Goal: Task Accomplishment & Management: Manage account settings

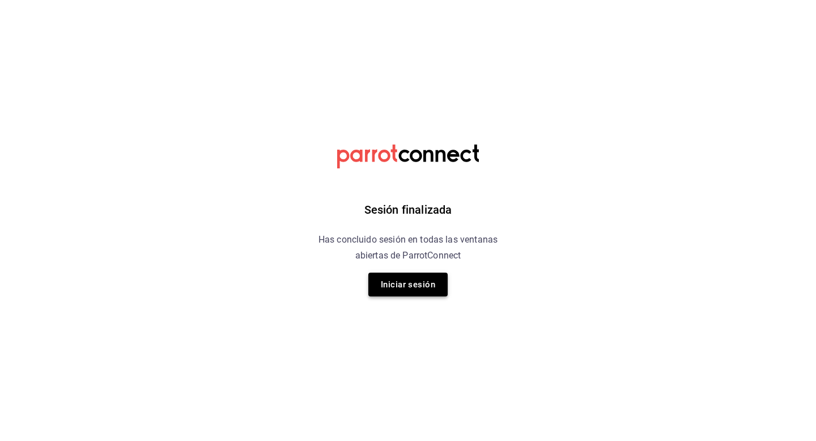
click at [410, 290] on button "Iniciar sesión" at bounding box center [407, 285] width 79 height 24
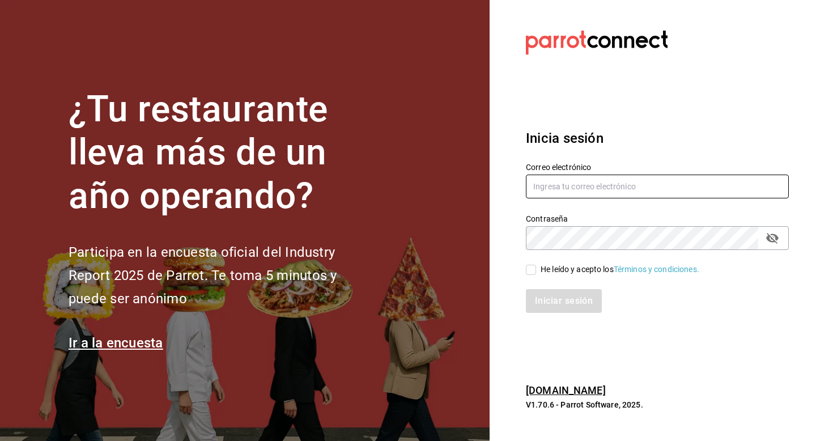
click at [598, 175] on input "text" at bounding box center [657, 187] width 263 height 24
type input "luisart2107@gmail.com"
click at [529, 270] on input "He leído y acepto los Términos y condiciones." at bounding box center [531, 270] width 10 height 10
checkbox input "true"
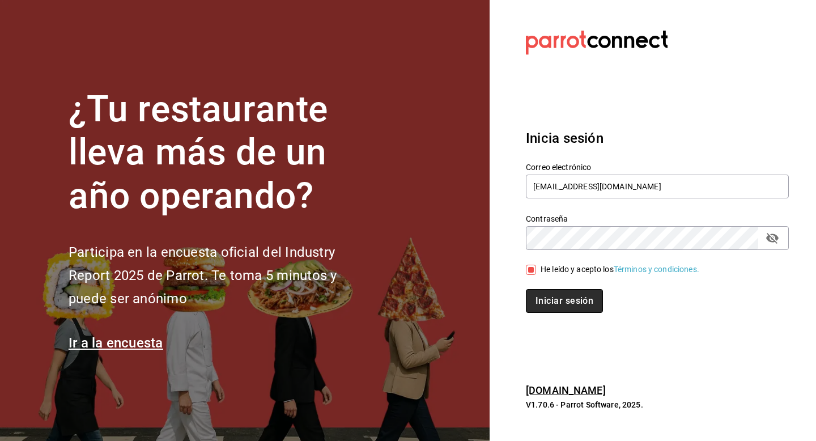
click at [539, 295] on button "Iniciar sesión" at bounding box center [564, 301] width 77 height 24
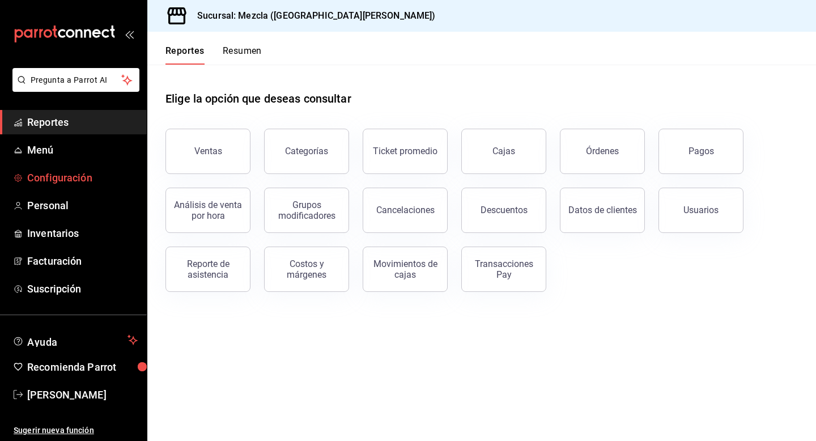
click at [106, 178] on span "Configuración" at bounding box center [82, 177] width 110 height 15
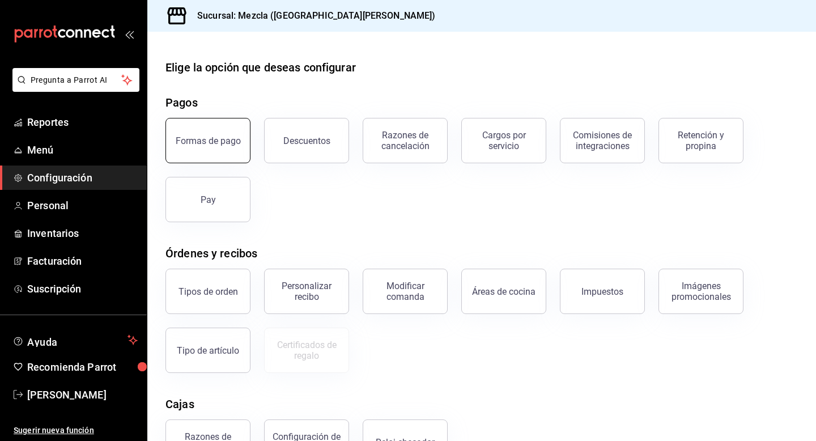
click at [227, 125] on button "Formas de pago" at bounding box center [207, 140] width 85 height 45
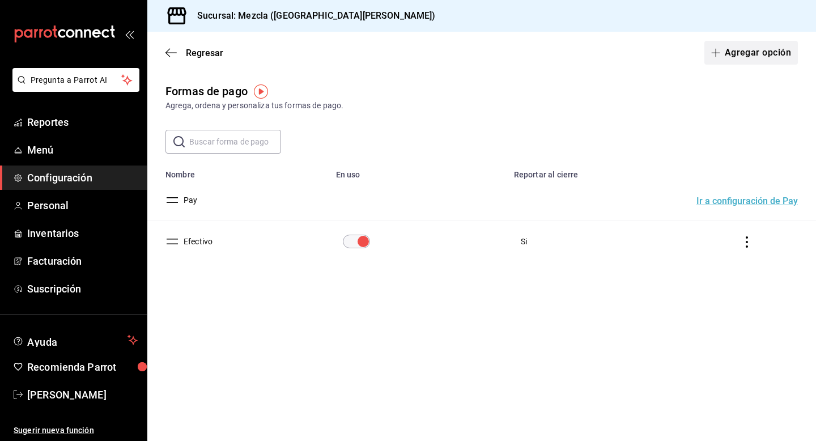
click at [717, 50] on icon "button" at bounding box center [715, 52] width 9 height 9
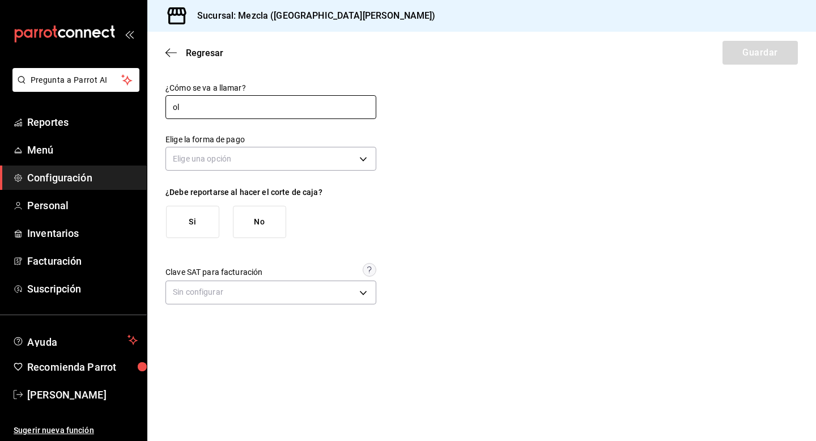
click at [212, 115] on input "ol" at bounding box center [270, 107] width 211 height 24
type input "Dolar"
click at [223, 159] on body "Pregunta a Parrot AI Reportes Menú Configuración Personal Inventarios Facturaci…" at bounding box center [408, 220] width 816 height 441
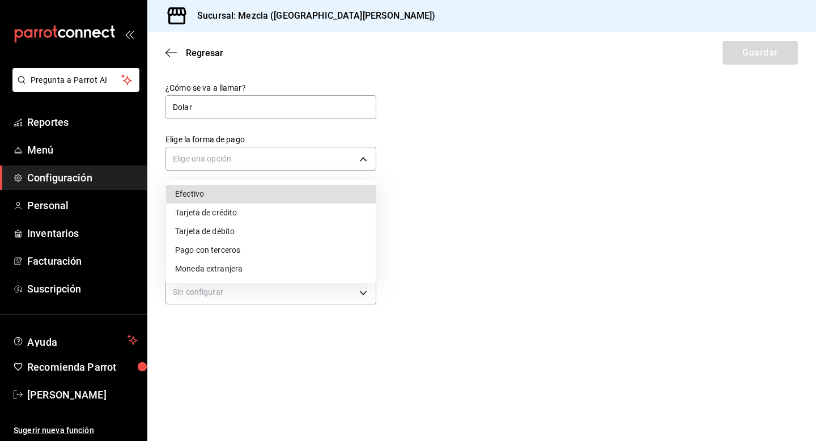
click at [230, 195] on li "Efectivo" at bounding box center [271, 194] width 210 height 19
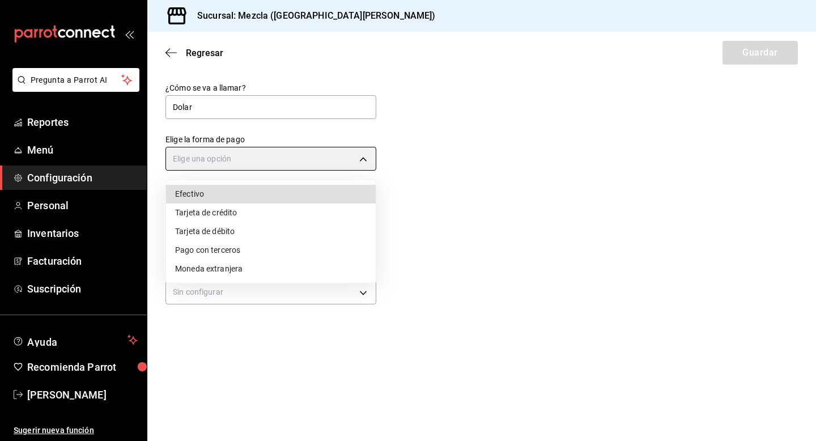
type input "CASH"
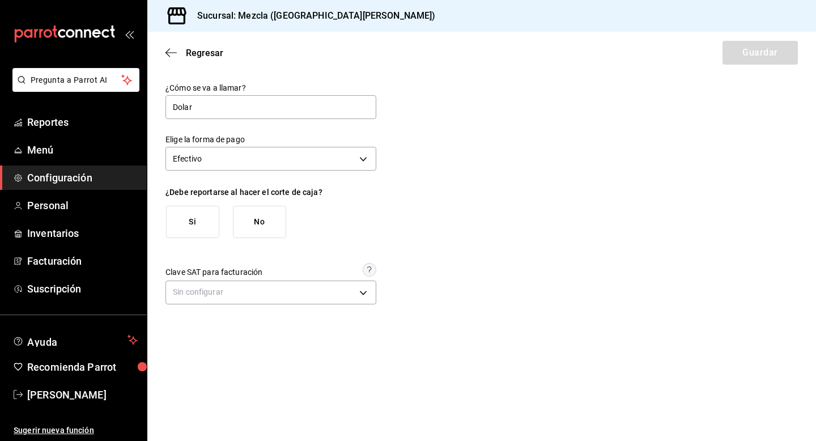
click at [206, 210] on button "Si" at bounding box center [192, 222] width 53 height 32
click at [317, 295] on body "Pregunta a Parrot AI Reportes Menú Configuración Personal Inventarios Facturaci…" at bounding box center [408, 220] width 816 height 441
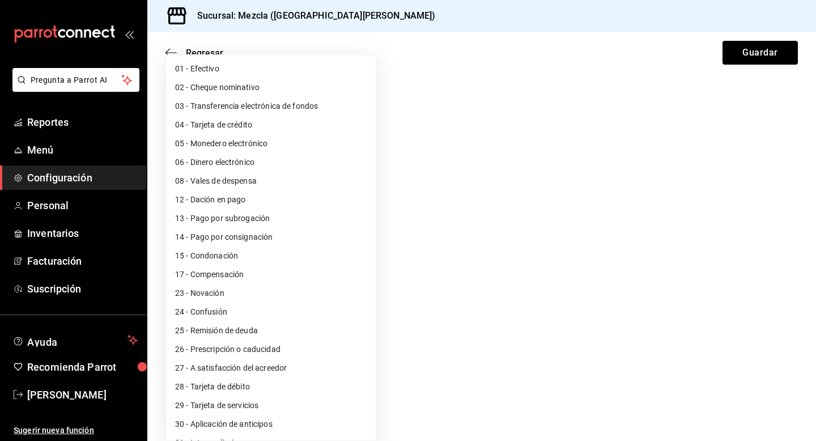
click at [474, 235] on div at bounding box center [408, 220] width 816 height 441
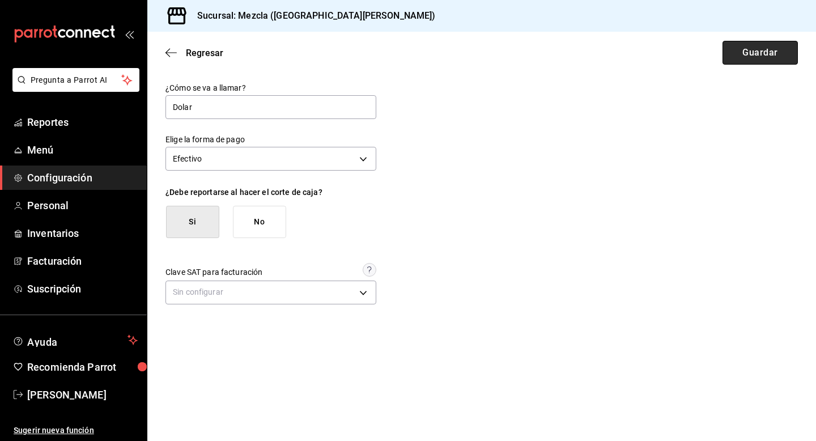
click at [759, 59] on button "Guardar" at bounding box center [759, 53] width 75 height 24
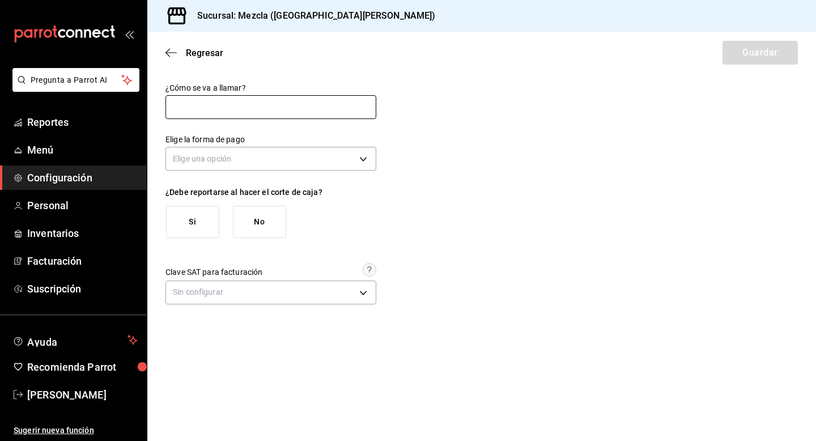
click at [276, 103] on input "text" at bounding box center [270, 107] width 211 height 24
type input "Dolar"
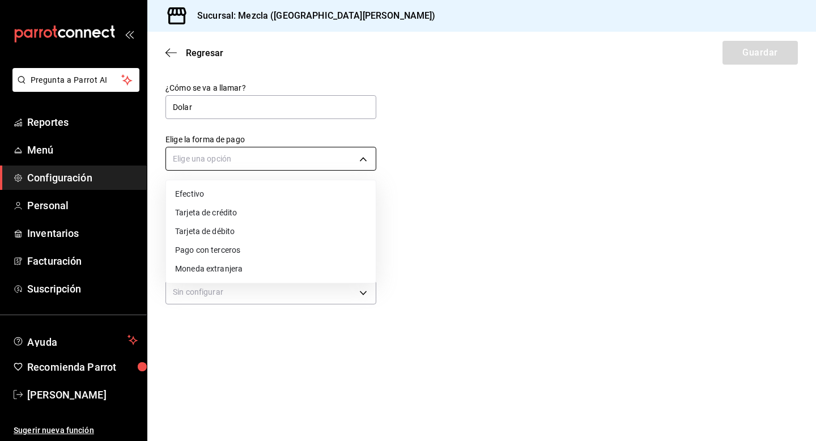
click at [224, 154] on body "Pregunta a Parrot AI Reportes Menú Configuración Personal Inventarios Facturaci…" at bounding box center [408, 220] width 816 height 441
click at [229, 191] on li "Efectivo" at bounding box center [271, 194] width 210 height 19
type input "CASH"
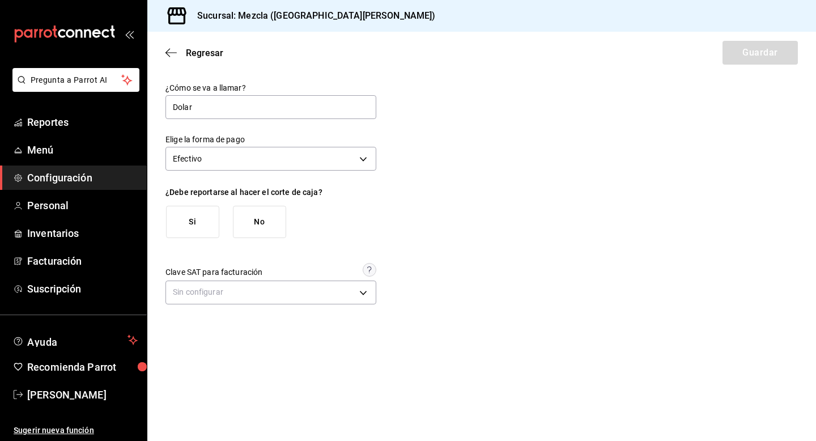
click at [208, 220] on button "Si" at bounding box center [192, 222] width 53 height 32
click at [758, 56] on button "Guardar" at bounding box center [759, 53] width 75 height 24
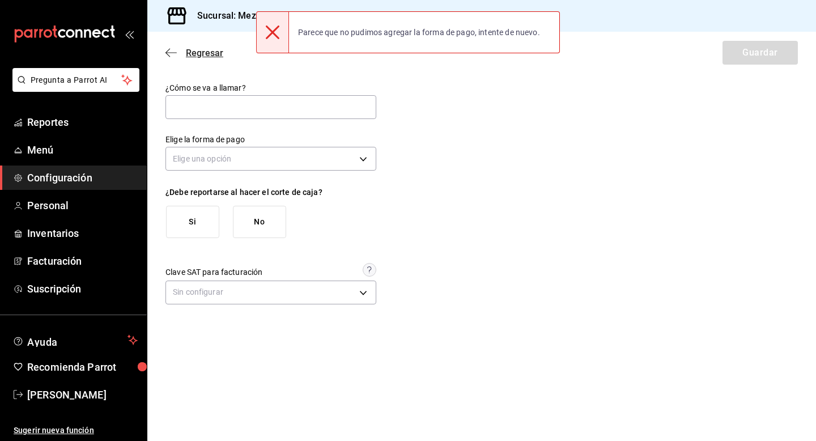
click at [169, 49] on icon "button" at bounding box center [167, 53] width 5 height 8
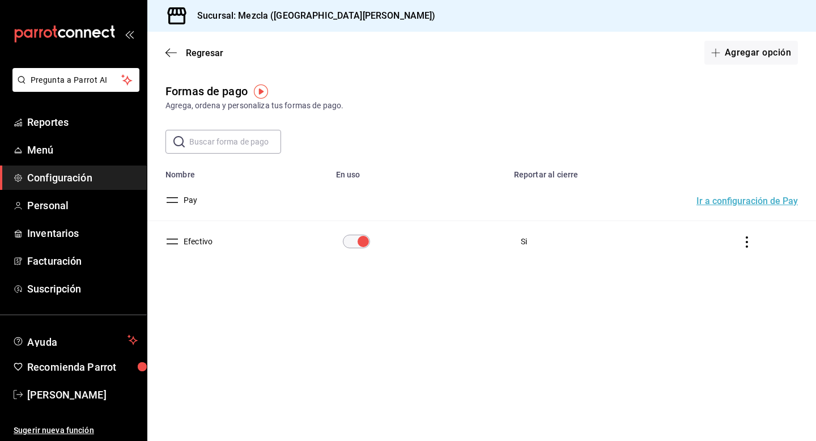
click at [742, 245] on icon "actions" at bounding box center [746, 241] width 11 height 11
click at [738, 233] on li "Duplicar" at bounding box center [705, 226] width 95 height 32
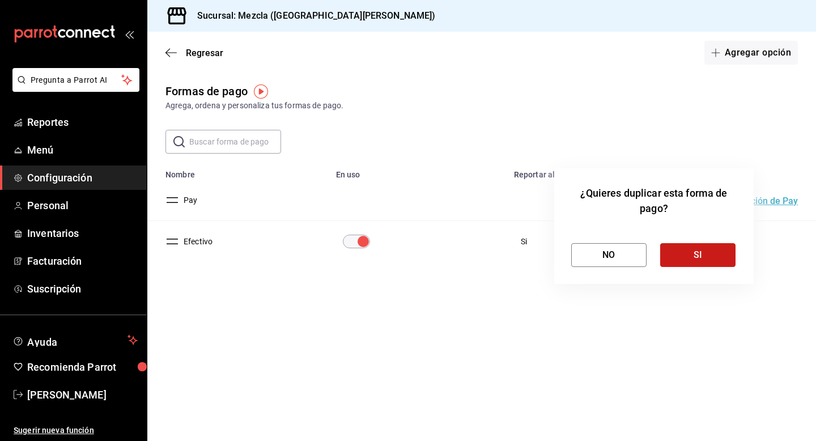
click at [710, 252] on button "SI" at bounding box center [697, 255] width 75 height 24
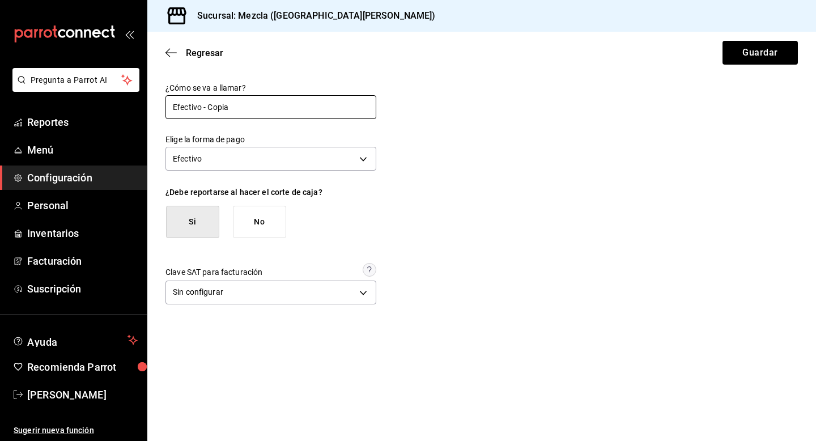
click at [218, 104] on input "Efectivo - Copia" at bounding box center [270, 107] width 211 height 24
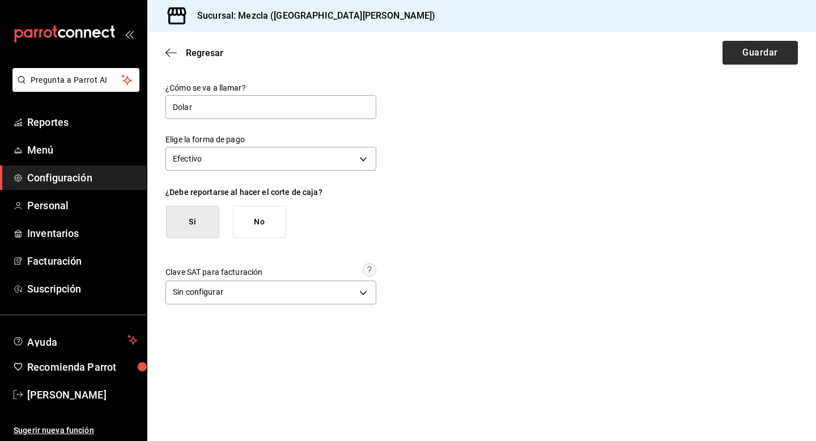
type input "Dolar"
click at [765, 56] on button "Guardar" at bounding box center [759, 53] width 75 height 24
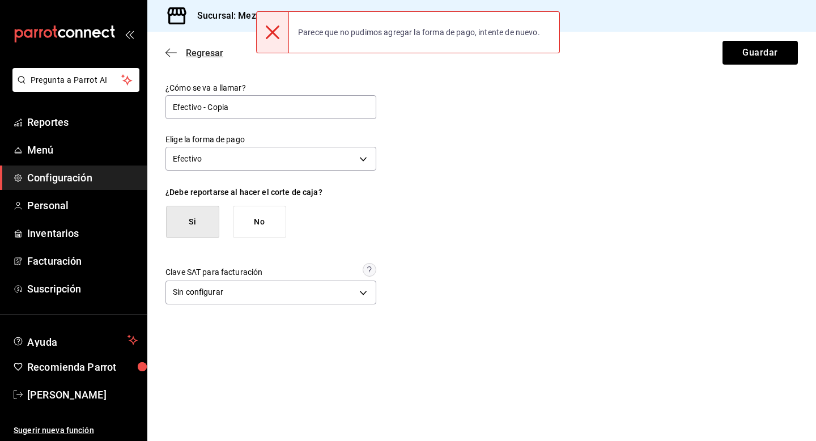
click at [171, 48] on icon "button" at bounding box center [170, 53] width 11 height 10
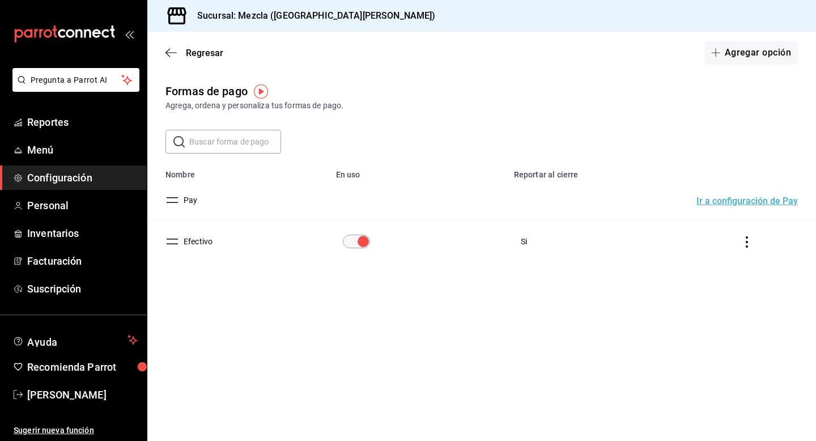
click at [747, 237] on icon "actions" at bounding box center [747, 241] width 2 height 11
click at [724, 224] on li "Duplicar" at bounding box center [705, 226] width 95 height 32
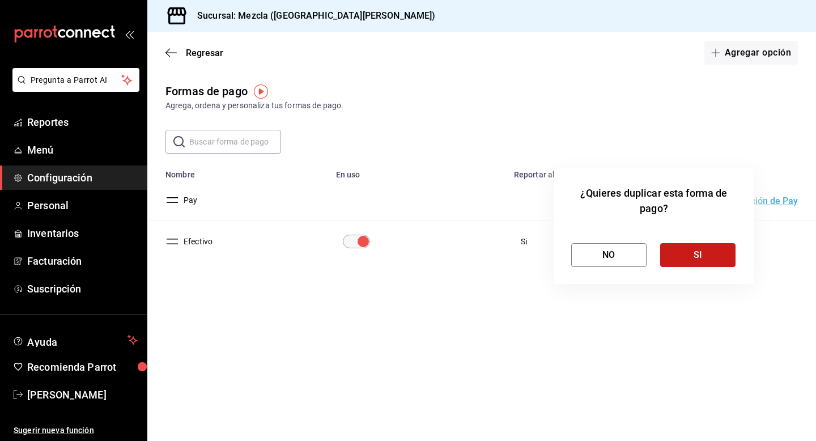
click at [713, 247] on button "SI" at bounding box center [697, 255] width 75 height 24
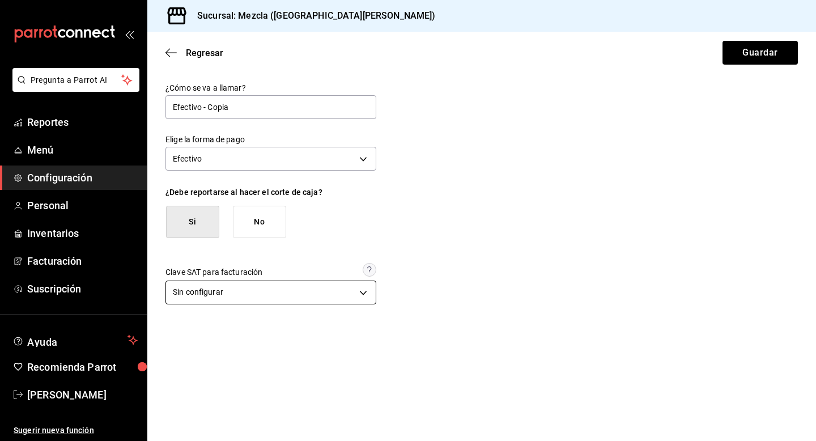
click at [197, 299] on body "Pregunta a Parrot AI Reportes Menú Configuración Personal Inventarios Facturaci…" at bounding box center [408, 220] width 816 height 441
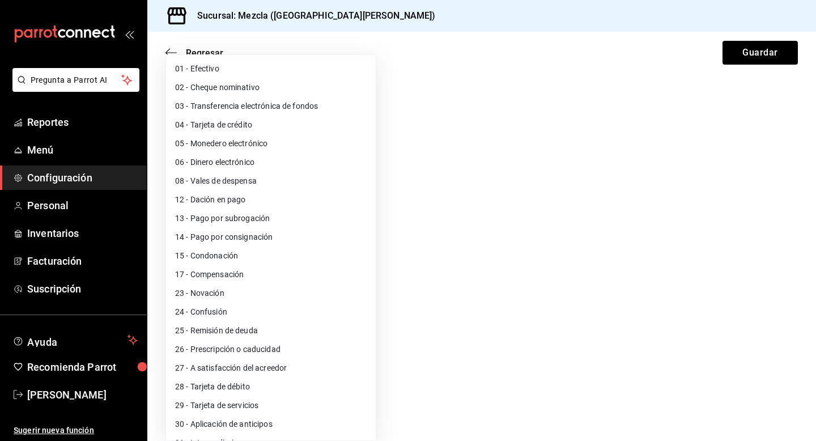
scroll to position [35, 0]
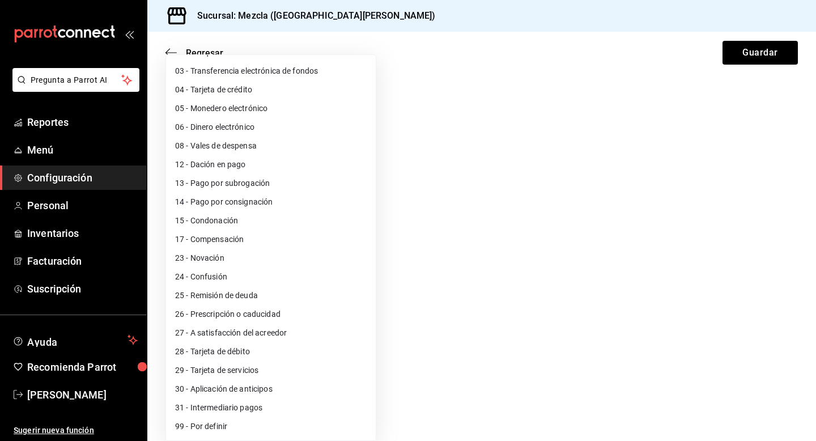
click at [516, 316] on div at bounding box center [408, 220] width 816 height 441
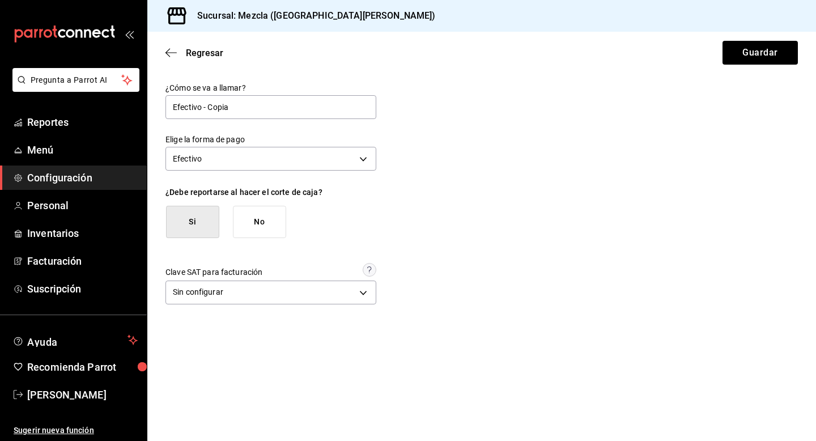
click at [277, 95] on div "¿Cómo se va a llamar? Efectivo - Copia" at bounding box center [270, 102] width 211 height 38
click at [276, 99] on input "Efectivo - Copia" at bounding box center [270, 107] width 211 height 24
type input "DolarM"
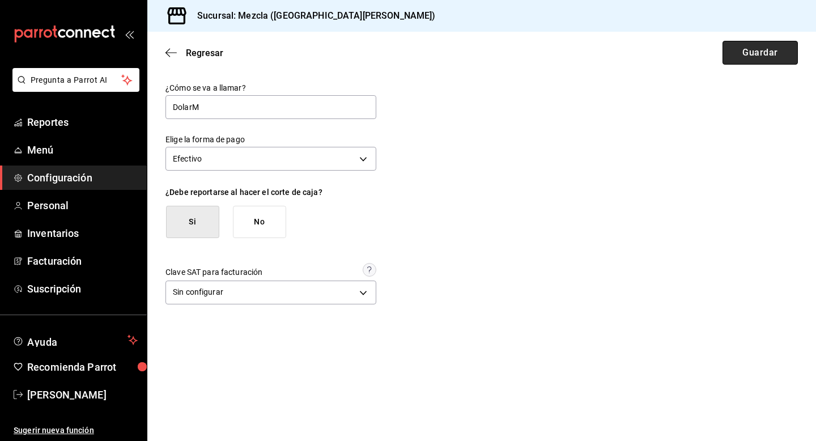
click at [763, 63] on button "Guardar" at bounding box center [759, 53] width 75 height 24
click at [180, 56] on span "Regresar" at bounding box center [194, 53] width 58 height 11
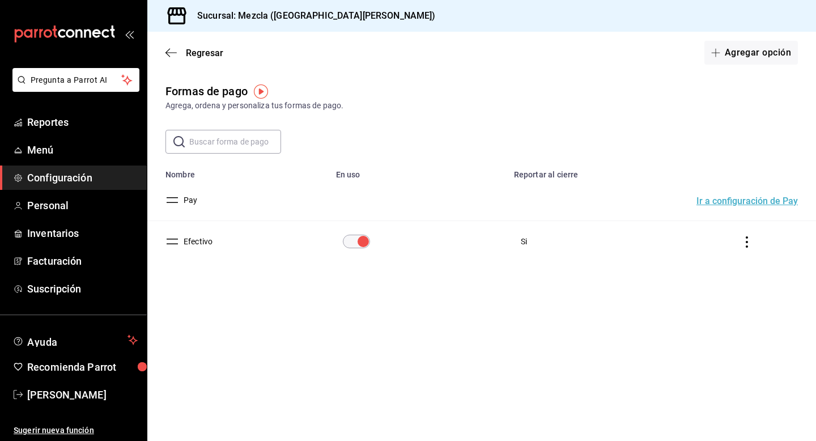
click at [530, 239] on td "Si" at bounding box center [595, 241] width 176 height 41
click at [749, 235] on td "paymentsTable" at bounding box center [749, 241] width 133 height 41
click at [748, 241] on icon "actions" at bounding box center [747, 241] width 2 height 11
click at [692, 231] on span "Duplicar" at bounding box center [696, 226] width 49 height 14
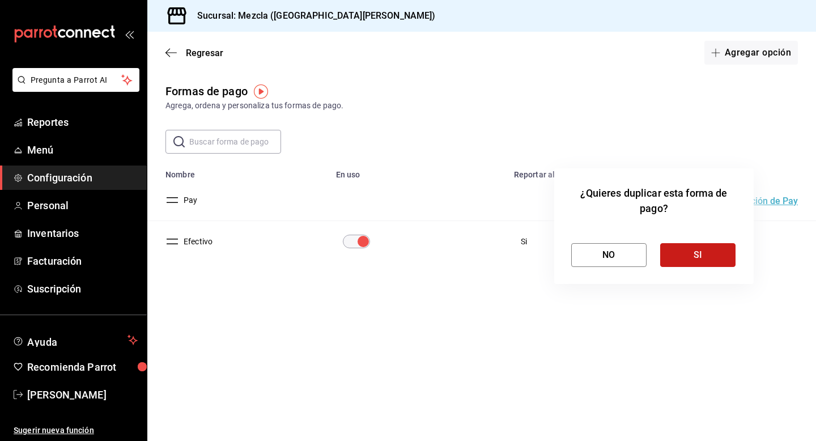
click at [674, 261] on button "SI" at bounding box center [697, 255] width 75 height 24
